Goal: Information Seeking & Learning: Understand process/instructions

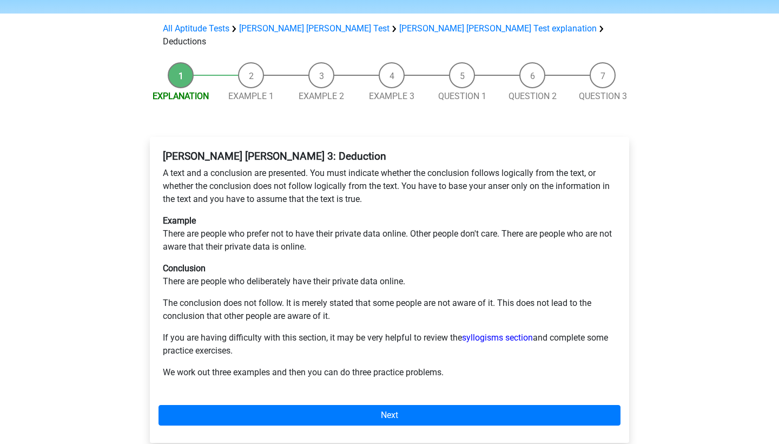
scroll to position [93, 0]
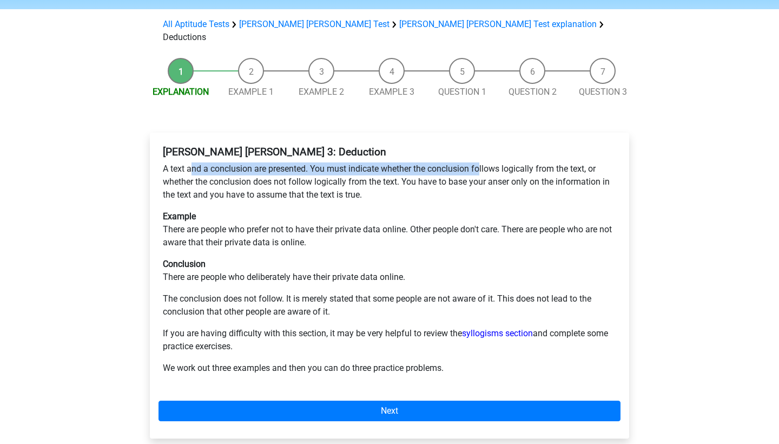
drag, startPoint x: 193, startPoint y: 132, endPoint x: 484, endPoint y: 133, distance: 290.6
click at [484, 162] on p "A text and a conclusion are presented. You must indicate whether the conclusion…" at bounding box center [390, 181] width 454 height 39
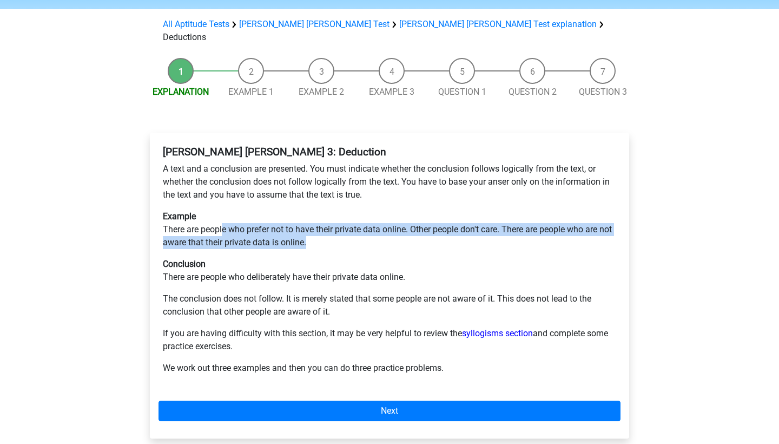
drag, startPoint x: 222, startPoint y: 190, endPoint x: 431, endPoint y: 201, distance: 209.2
click at [431, 210] on p "Example There are people who prefer not to have their private data online. Othe…" at bounding box center [390, 229] width 454 height 39
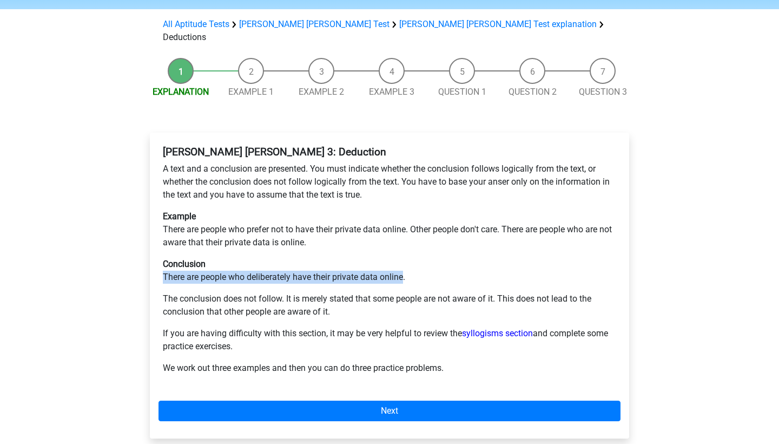
drag, startPoint x: 164, startPoint y: 240, endPoint x: 406, endPoint y: 240, distance: 241.9
click at [406, 258] on p "Conclusion There are people who deliberately have their private data online." at bounding box center [390, 271] width 454 height 26
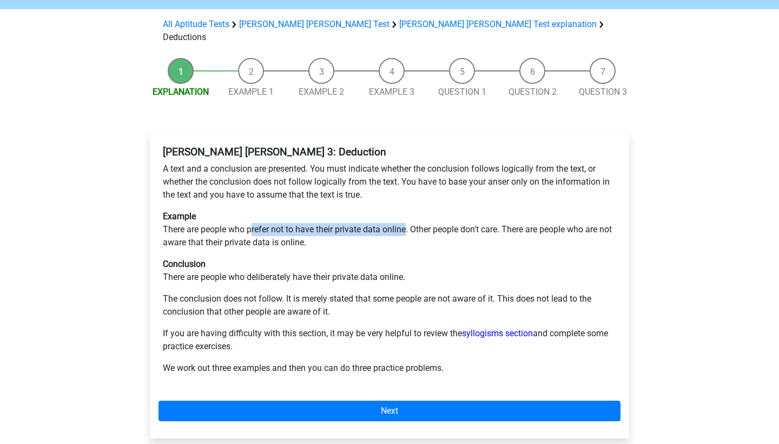
drag, startPoint x: 251, startPoint y: 189, endPoint x: 409, endPoint y: 192, distance: 157.5
click at [409, 210] on p "Example There are people who prefer not to have their private data online. Othe…" at bounding box center [390, 229] width 454 height 39
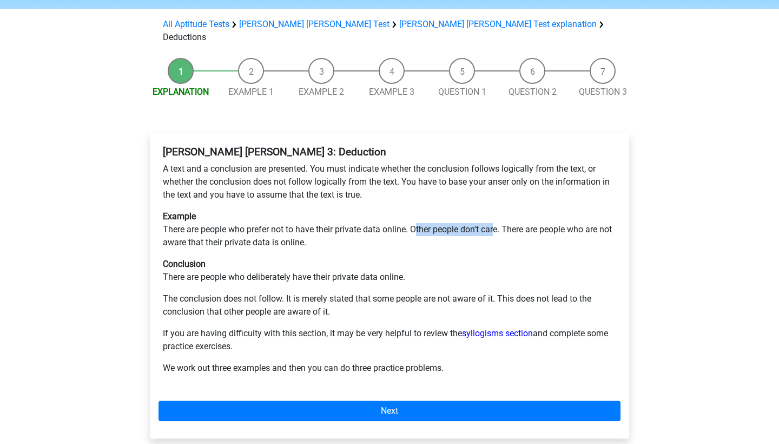
drag, startPoint x: 418, startPoint y: 190, endPoint x: 496, endPoint y: 190, distance: 77.9
click at [496, 210] on p "Example There are people who prefer not to have their private data online. Othe…" at bounding box center [390, 229] width 454 height 39
drag, startPoint x: 521, startPoint y: 191, endPoint x: 542, endPoint y: 192, distance: 21.1
click at [543, 210] on p "Example There are people who prefer not to have their private data online. Othe…" at bounding box center [390, 229] width 454 height 39
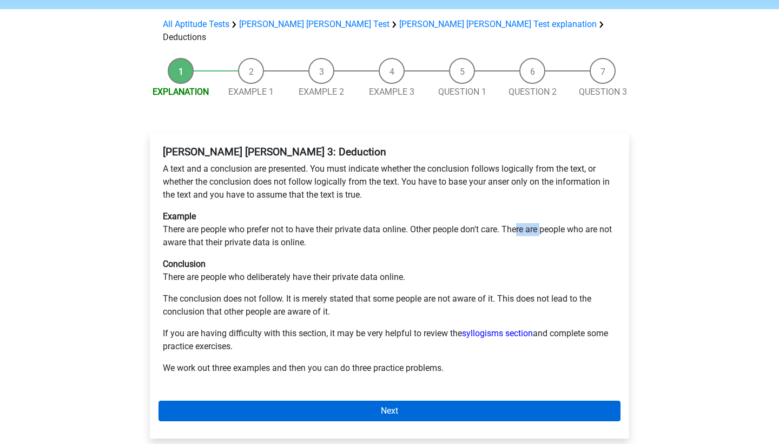
click at [336, 401] on link "Next" at bounding box center [390, 411] width 462 height 21
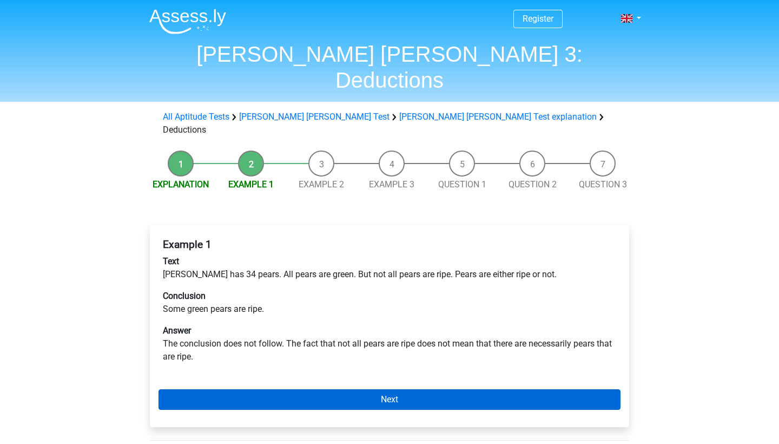
click at [367, 389] on link "Next" at bounding box center [390, 399] width 462 height 21
click at [371, 389] on link "Next" at bounding box center [390, 399] width 462 height 21
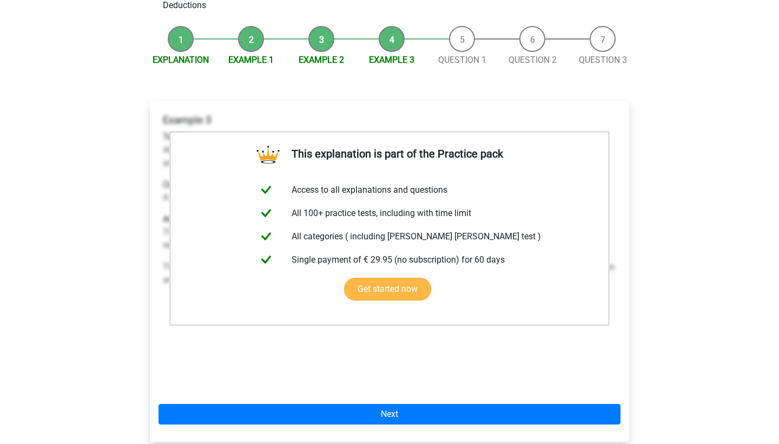
scroll to position [126, 0]
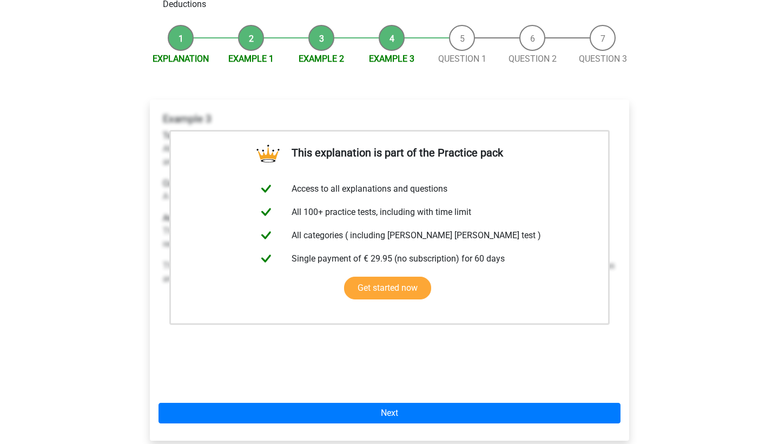
click at [416, 337] on div "Example 3 Text All villas are expensive or located outside of popular areas, bu…" at bounding box center [390, 248] width 462 height 281
